Goal: Task Accomplishment & Management: Manage account settings

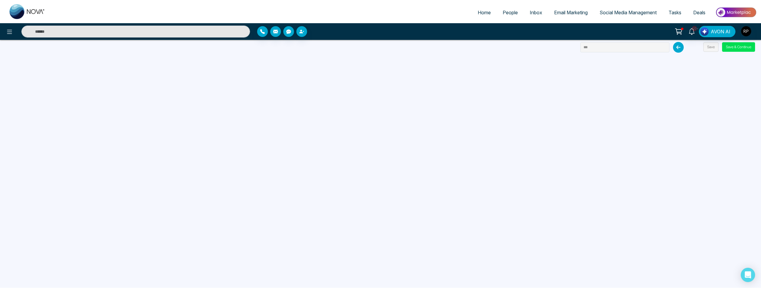
scroll to position [0, 0]
click at [485, 11] on span "Home" at bounding box center [484, 13] width 13 height 6
select select "*"
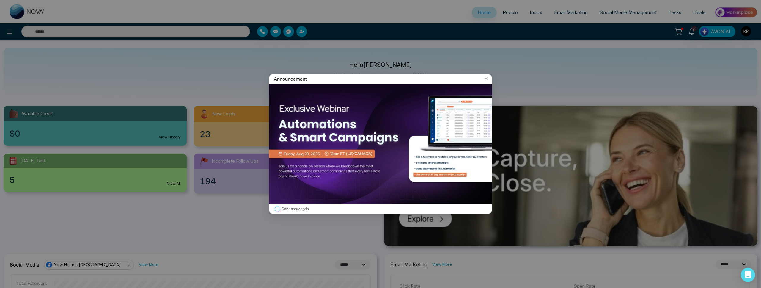
click at [487, 78] on icon at bounding box center [486, 78] width 6 height 6
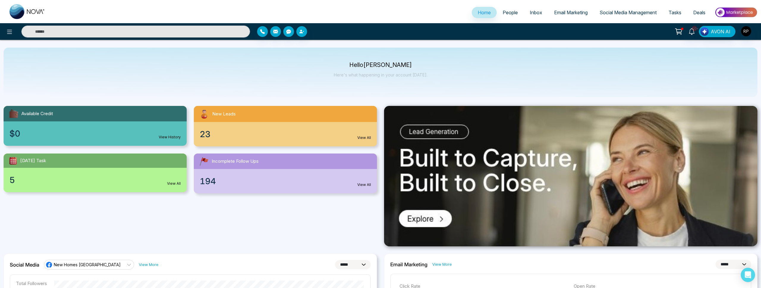
click at [504, 10] on span "People" at bounding box center [510, 13] width 15 height 6
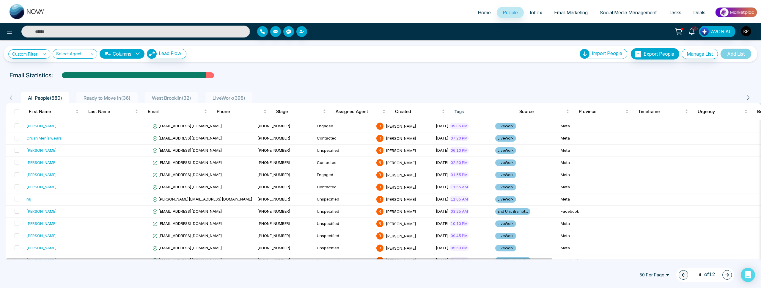
click at [232, 99] on span "LiveWork ( 398 )" at bounding box center [228, 98] width 37 height 6
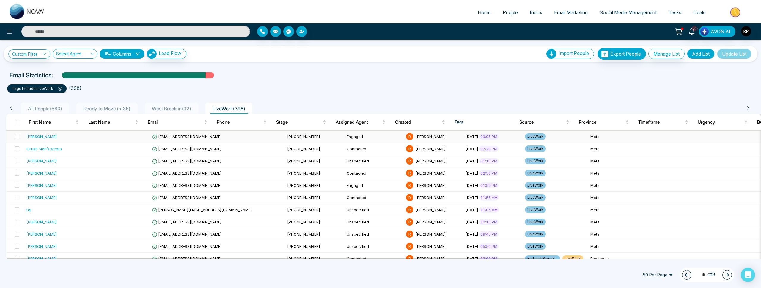
click at [46, 137] on div "[PERSON_NAME]" at bounding box center [41, 136] width 30 height 6
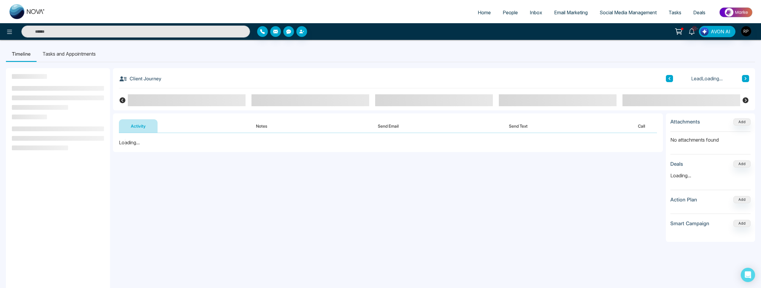
click at [265, 126] on button "Notes" at bounding box center [261, 125] width 35 height 13
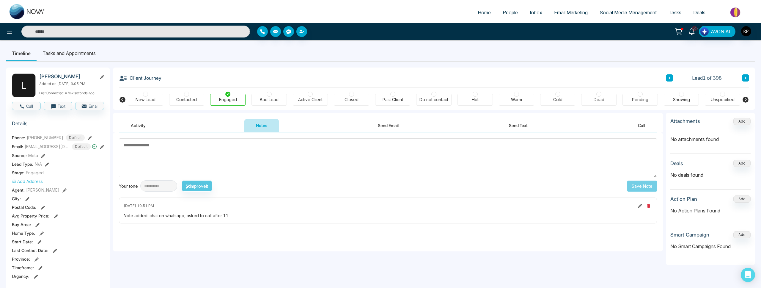
scroll to position [1, 0]
click at [742, 78] on button at bounding box center [745, 77] width 7 height 7
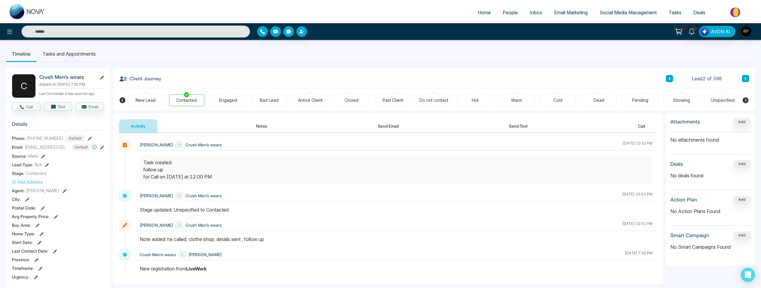
click at [672, 81] on button at bounding box center [669, 78] width 7 height 7
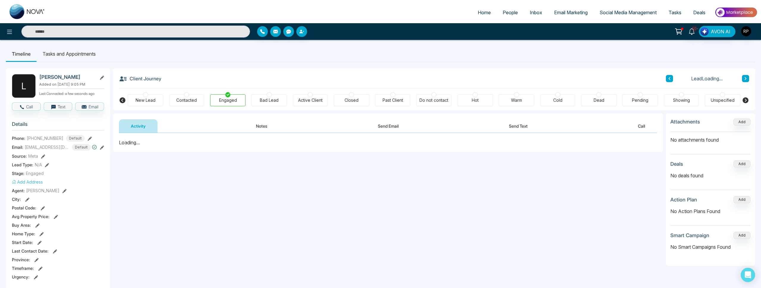
click at [263, 124] on button "Notes" at bounding box center [261, 125] width 35 height 13
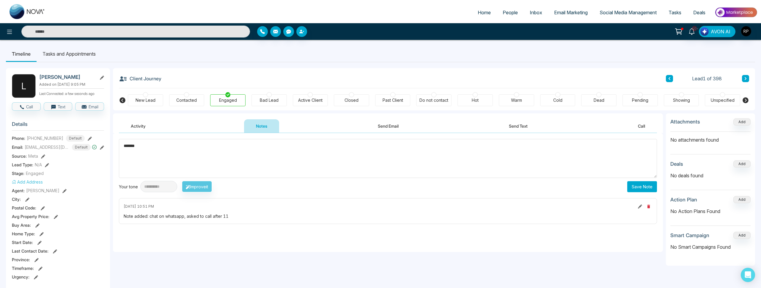
type textarea "******"
click at [642, 188] on button "Save Note" at bounding box center [642, 186] width 30 height 11
click at [744, 79] on icon at bounding box center [745, 79] width 3 height 4
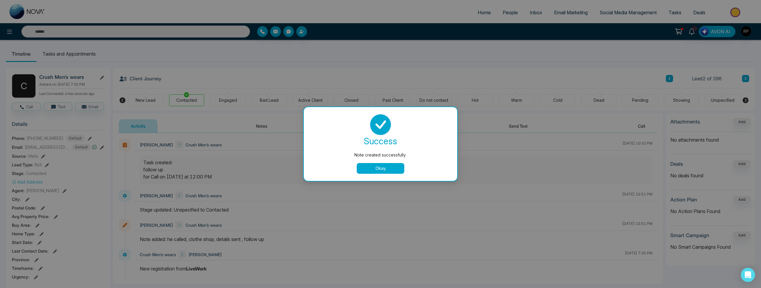
click at [391, 166] on button "Okay" at bounding box center [381, 168] width 48 height 11
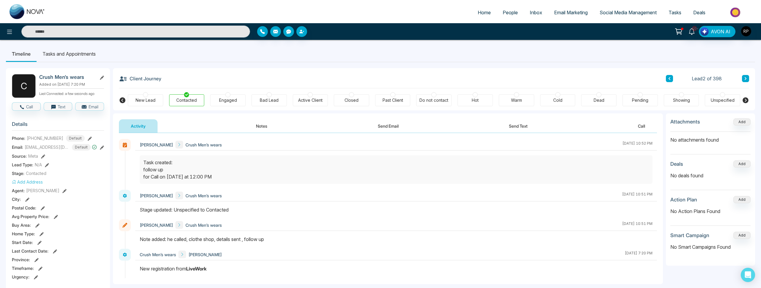
click at [743, 79] on button at bounding box center [745, 78] width 7 height 7
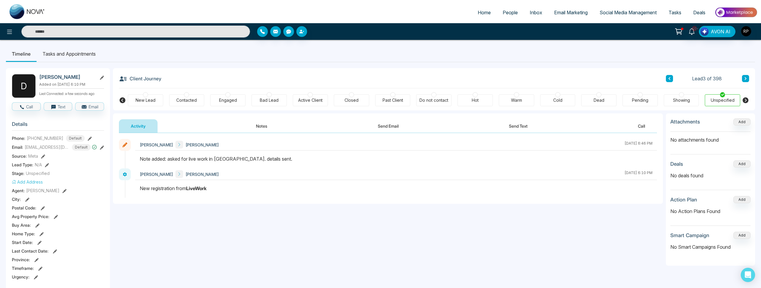
click at [747, 81] on button at bounding box center [745, 78] width 7 height 7
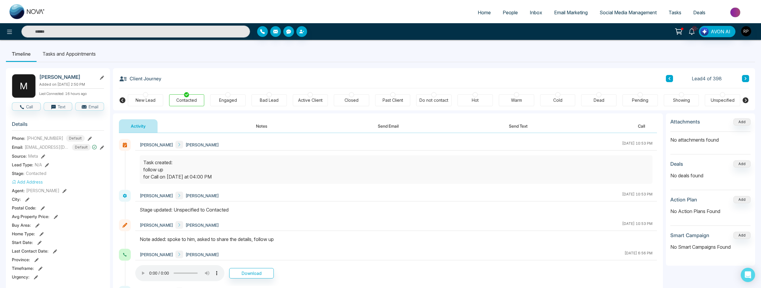
click at [743, 77] on button at bounding box center [745, 78] width 7 height 7
